Goal: Communication & Community: Connect with others

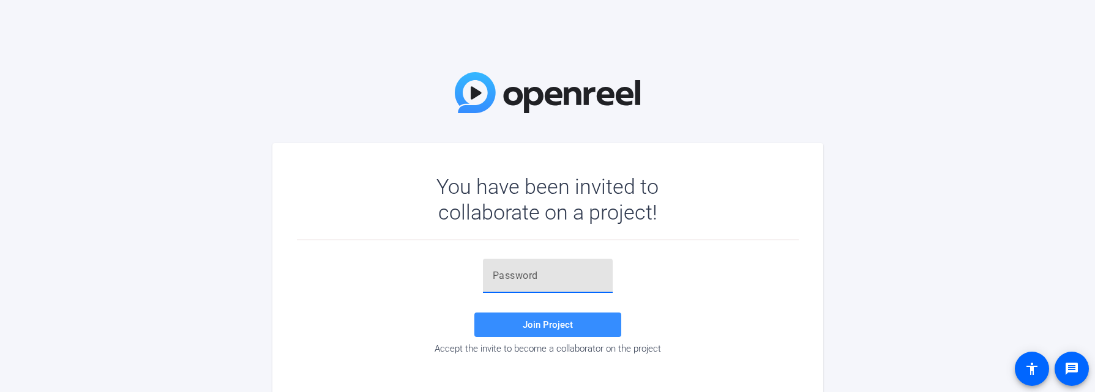
click at [508, 277] on input "text" at bounding box center [548, 276] width 110 height 15
click at [515, 272] on input "text" at bounding box center [548, 276] width 110 height 15
paste input "}nPWRt"
click at [515, 321] on span at bounding box center [547, 324] width 147 height 29
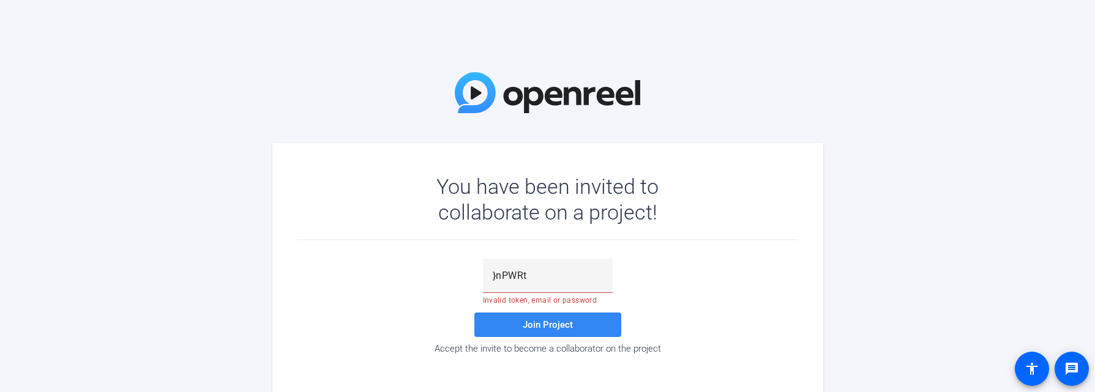
click at [539, 326] on span "Join Project" at bounding box center [548, 325] width 50 height 11
click at [526, 325] on span "Join Project" at bounding box center [548, 325] width 50 height 11
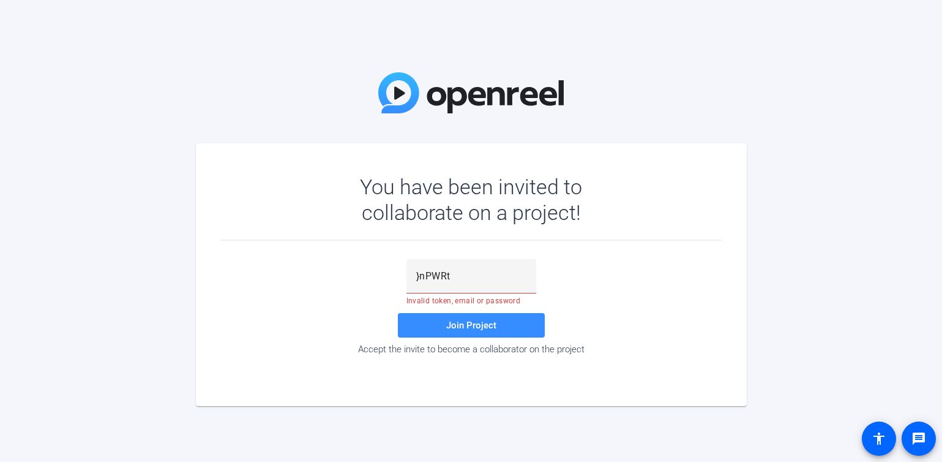
drag, startPoint x: 122, startPoint y: 94, endPoint x: 129, endPoint y: 100, distance: 9.1
click at [122, 95] on div "You have been invited to collaborate on a project! }nPWRt Invalid token, email …" at bounding box center [471, 231] width 942 height 462
drag, startPoint x: 452, startPoint y: 278, endPoint x: 365, endPoint y: 283, distance: 87.1
click at [365, 283] on div "}nPWRt Invalid token, email or password Join Project Accept the invite to becom…" at bounding box center [471, 306] width 502 height 95
paste input "TZyFVL"
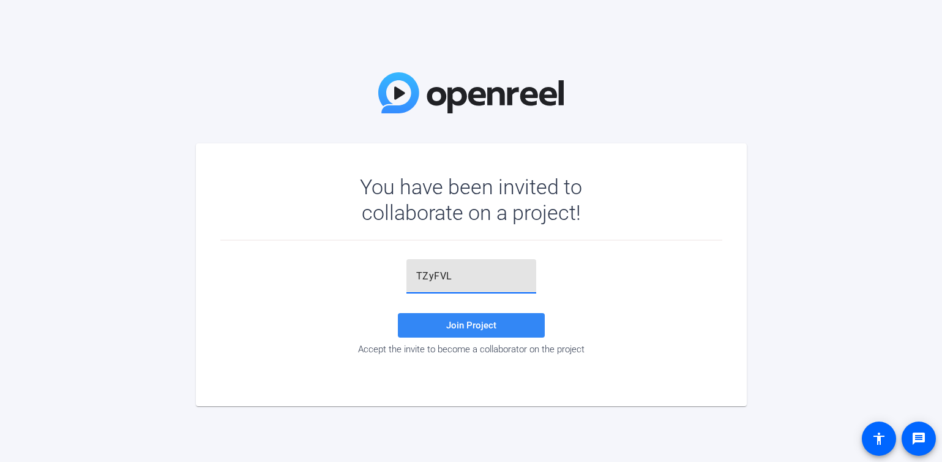
click at [470, 320] on span "Join Project" at bounding box center [471, 325] width 50 height 11
click at [468, 320] on span "Join Project" at bounding box center [471, 325] width 50 height 11
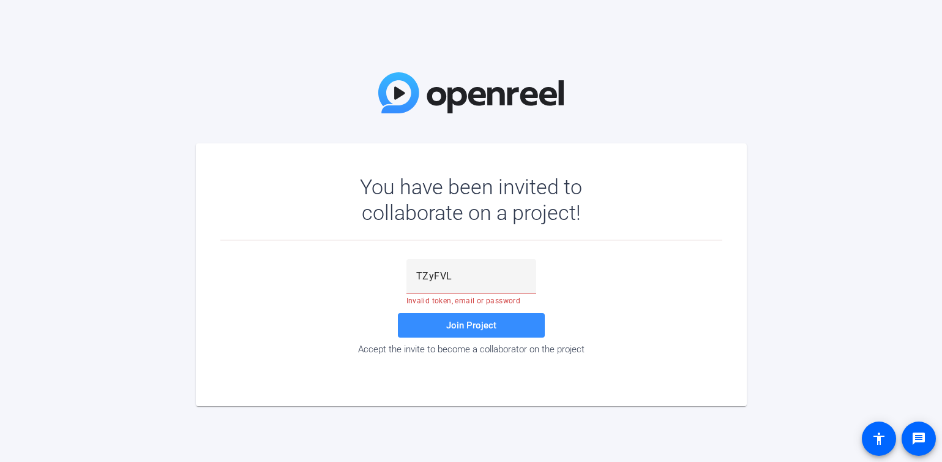
drag, startPoint x: 937, startPoint y: 282, endPoint x: 920, endPoint y: 269, distance: 21.4
click at [935, 282] on div "You have been invited to collaborate on a project! TZyFVL Invalid token, email …" at bounding box center [471, 231] width 942 height 462
drag, startPoint x: 210, startPoint y: 269, endPoint x: 225, endPoint y: 275, distance: 16.5
click at [210, 269] on mat-card "You have been invited to collaborate on a project! TZyFVL Invalid token, email …" at bounding box center [471, 274] width 551 height 263
click at [468, 319] on span at bounding box center [471, 324] width 147 height 29
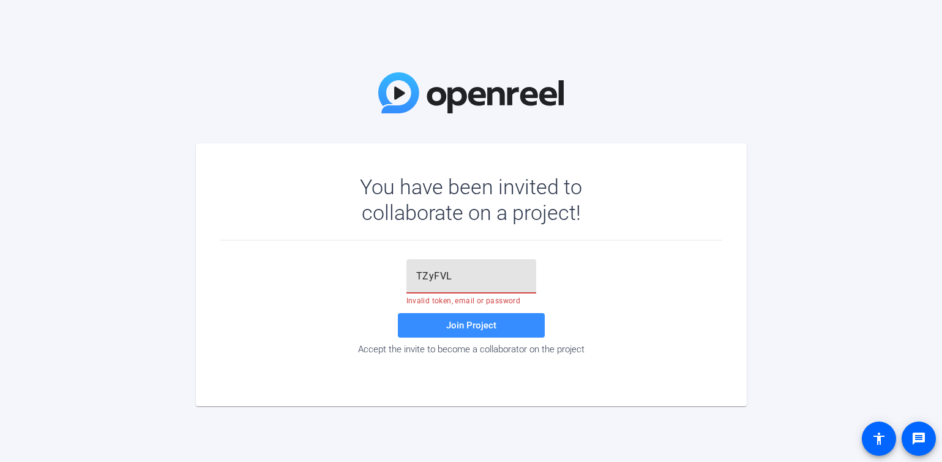
drag, startPoint x: 460, startPoint y: 278, endPoint x: 381, endPoint y: 274, distance: 79.7
click at [381, 274] on div "TZyFVL Invalid token, email or password Join Project Accept the invite to becom…" at bounding box center [471, 306] width 502 height 95
drag, startPoint x: 464, startPoint y: 268, endPoint x: 457, endPoint y: 276, distance: 11.3
click at [464, 268] on div "TZyFVL" at bounding box center [471, 276] width 110 height 34
paste input "}nPWRt"
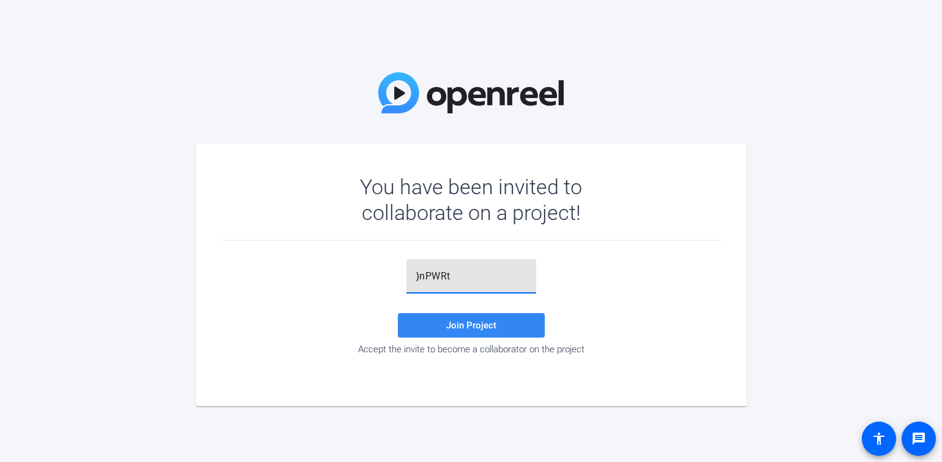
click at [457, 323] on span "Join Project" at bounding box center [471, 325] width 50 height 11
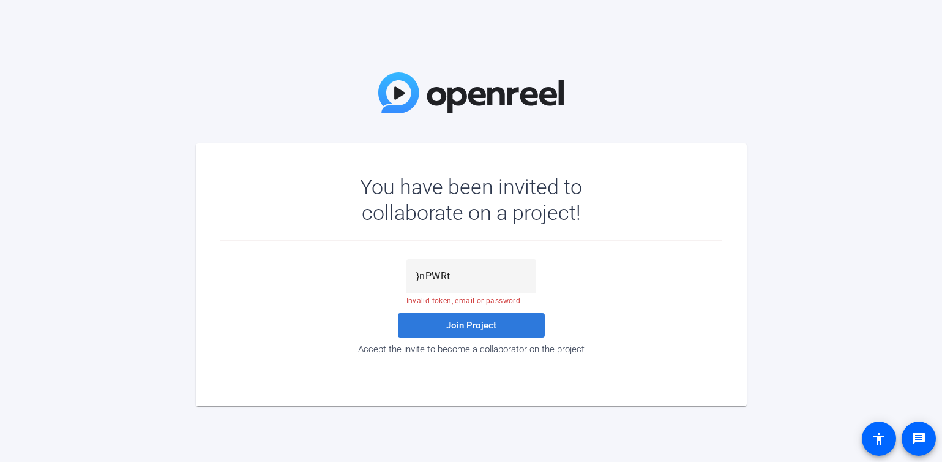
click at [451, 323] on span "Join Project" at bounding box center [471, 325] width 50 height 11
click at [86, 59] on div "You have been invited to collaborate on a project! }nPWRt Invalid token, email …" at bounding box center [471, 231] width 942 height 462
click at [465, 324] on span "Join Project" at bounding box center [471, 325] width 50 height 11
click at [459, 323] on span "Join Project" at bounding box center [471, 325] width 50 height 11
click at [149, 217] on div "You have been invited to collaborate on a project! }nPWRt Invalid token, email …" at bounding box center [471, 231] width 942 height 462
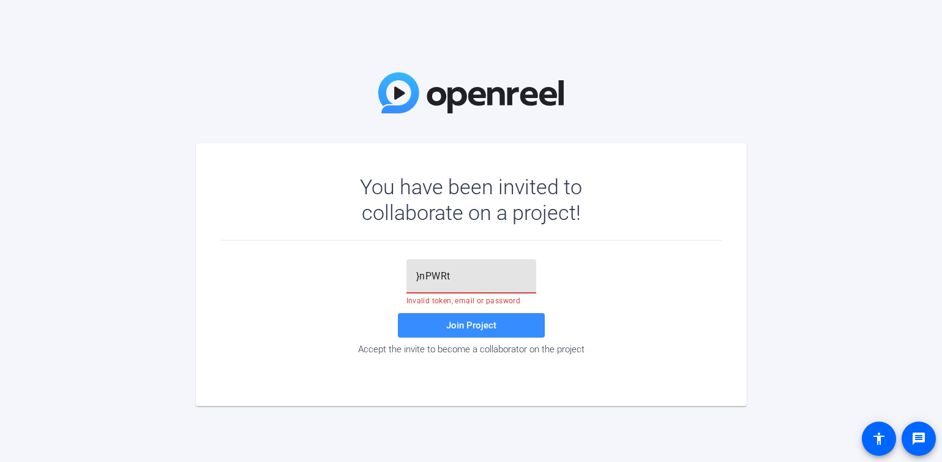
drag, startPoint x: 446, startPoint y: 273, endPoint x: 376, endPoint y: 274, distance: 69.8
click at [378, 274] on div "}nPWRt Invalid token, email or password Join Project Accept the invite to becom…" at bounding box center [471, 306] width 502 height 95
paste input "TZyFVL"
type input "TZyFVL"
click at [494, 324] on span "Join Project" at bounding box center [471, 325] width 50 height 11
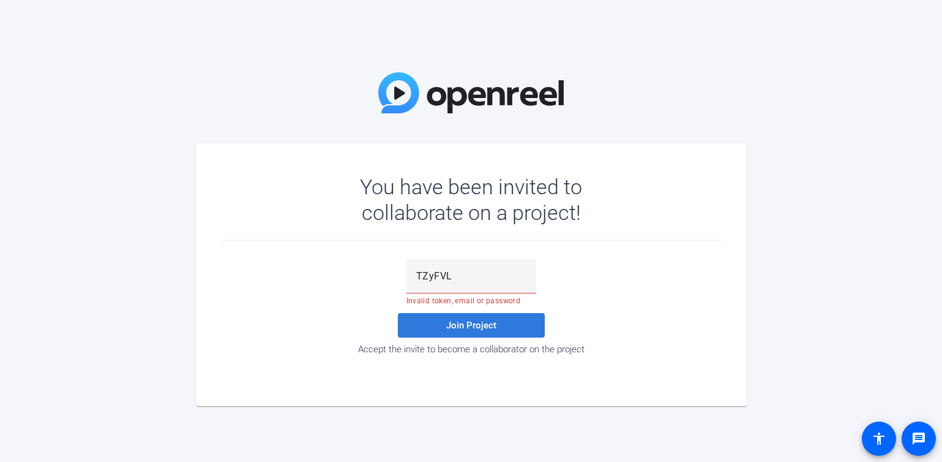
click at [463, 324] on span "Join Project" at bounding box center [471, 325] width 50 height 11
